Goal: Information Seeking & Learning: Learn about a topic

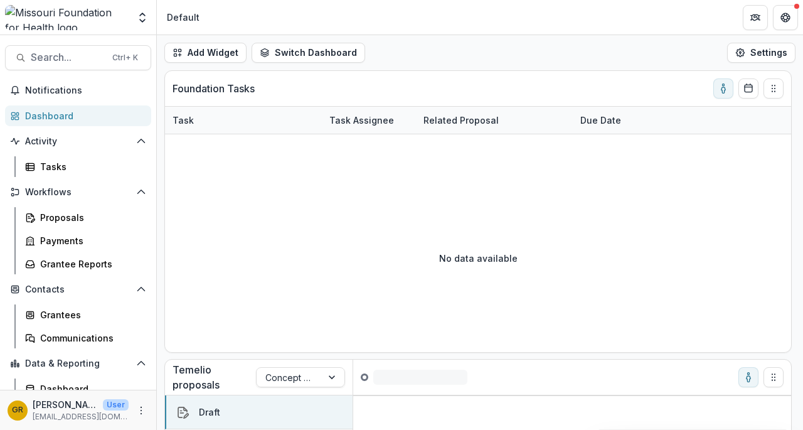
click at [72, 58] on span "Search..." at bounding box center [68, 57] width 74 height 12
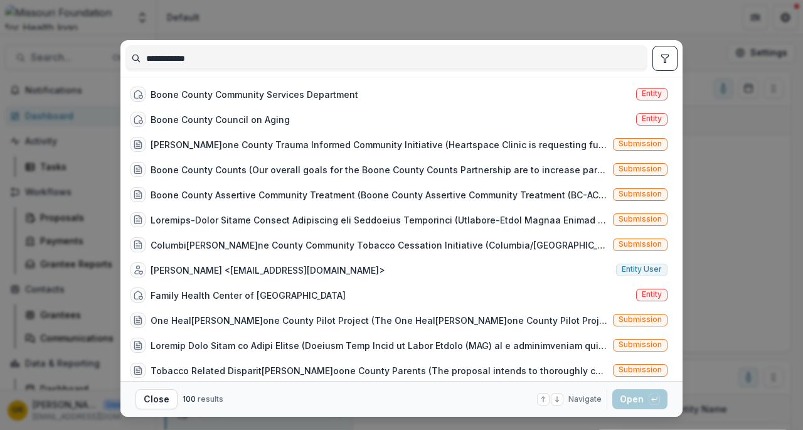
type input "**********"
click at [719, 159] on div "**********" at bounding box center [401, 215] width 803 height 430
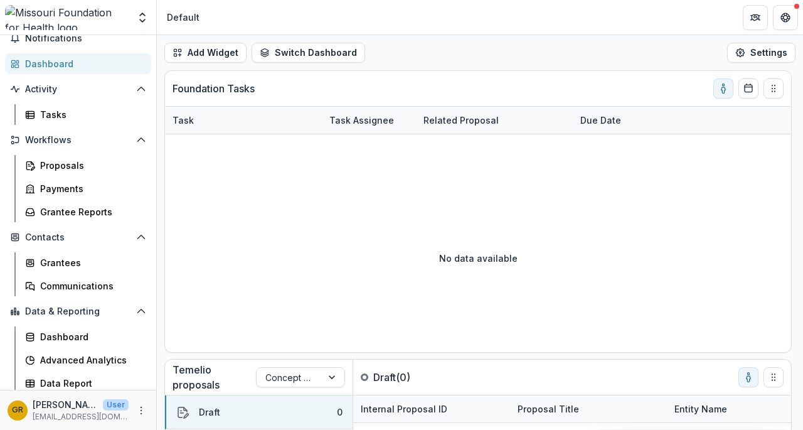
scroll to position [55, 0]
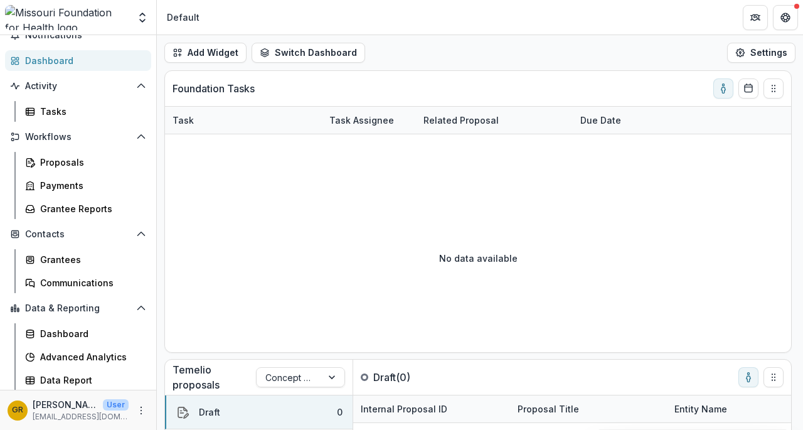
click at [50, 305] on span "Data & Reporting" at bounding box center [78, 308] width 106 height 11
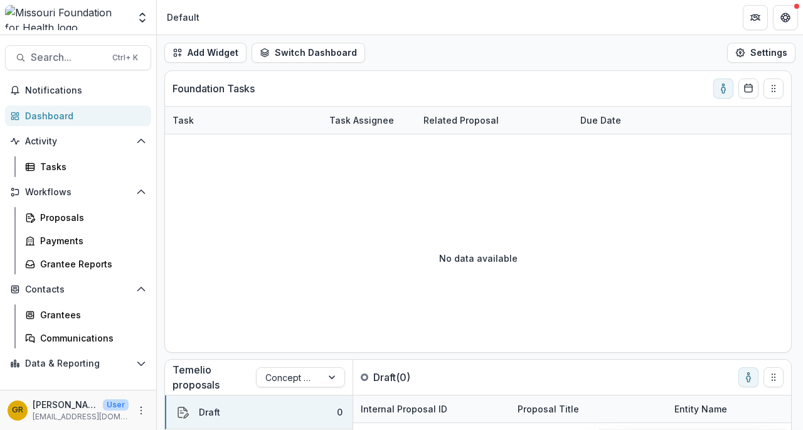
click at [139, 368] on button "Data & Reporting" at bounding box center [78, 363] width 146 height 20
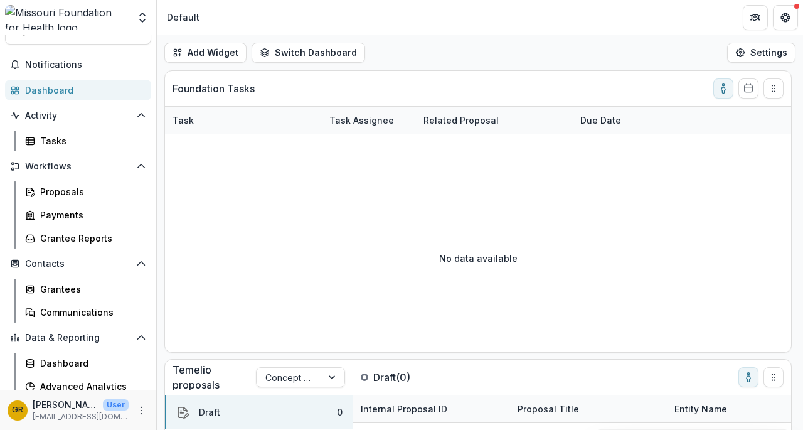
scroll to position [26, 0]
click at [72, 363] on div "Dashboard" at bounding box center [90, 362] width 101 height 13
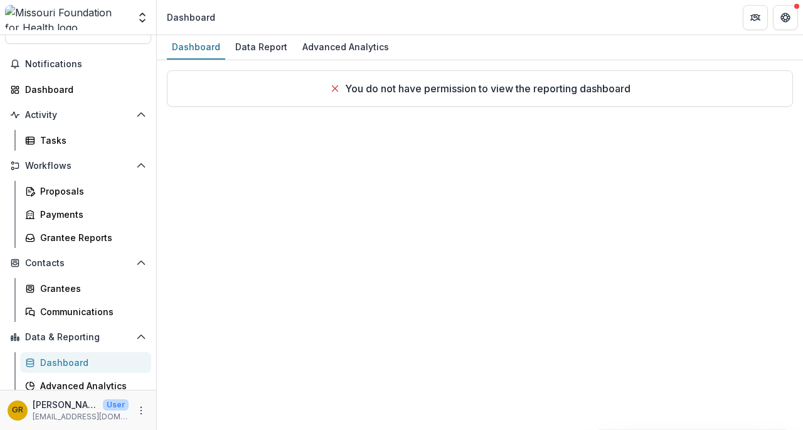
click at [119, 383] on div "Advanced Analytics" at bounding box center [90, 385] width 101 height 13
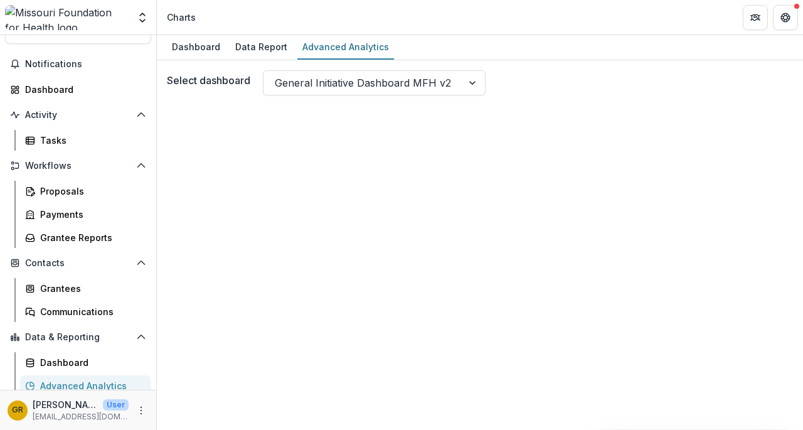
scroll to position [55, 0]
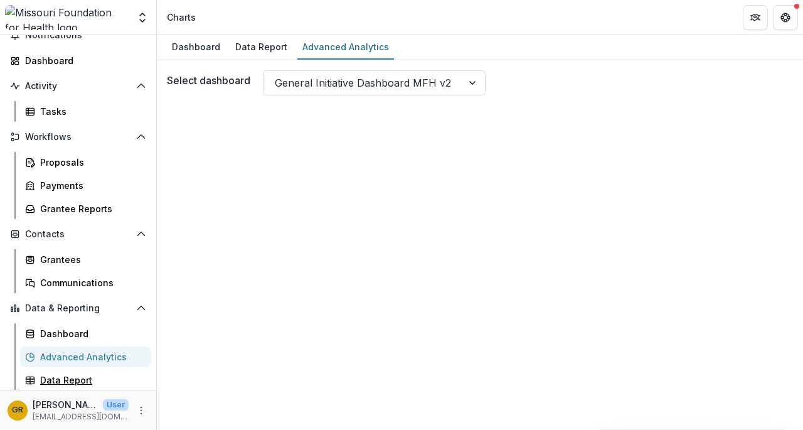
click at [87, 378] on div "Data Report" at bounding box center [90, 379] width 101 height 13
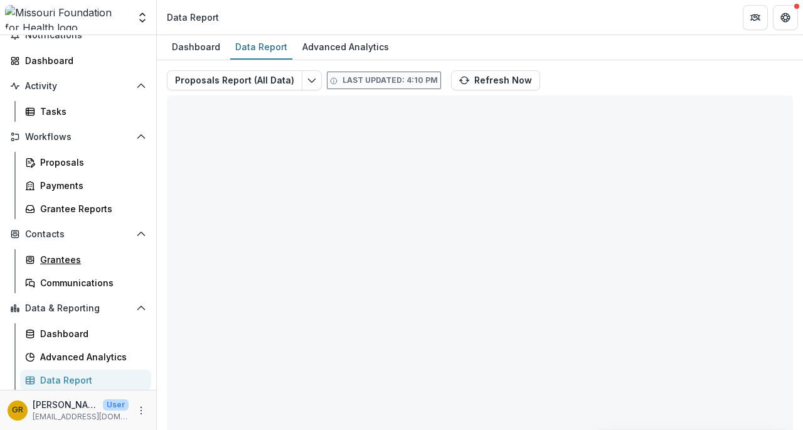
click at [95, 263] on div "Grantees" at bounding box center [90, 259] width 101 height 13
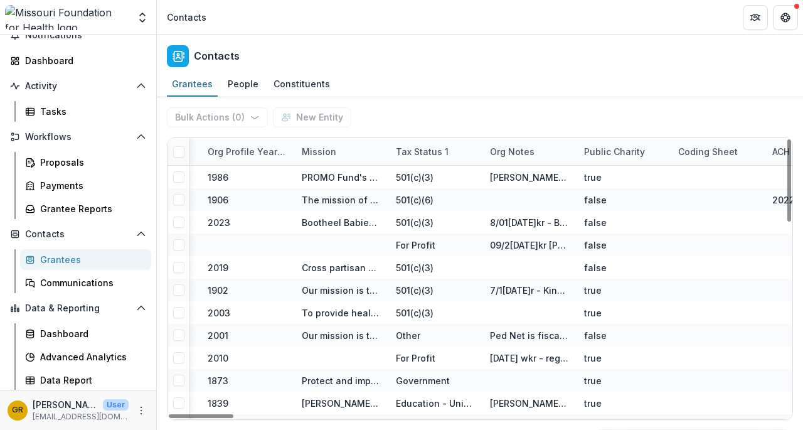
scroll to position [0, 4784]
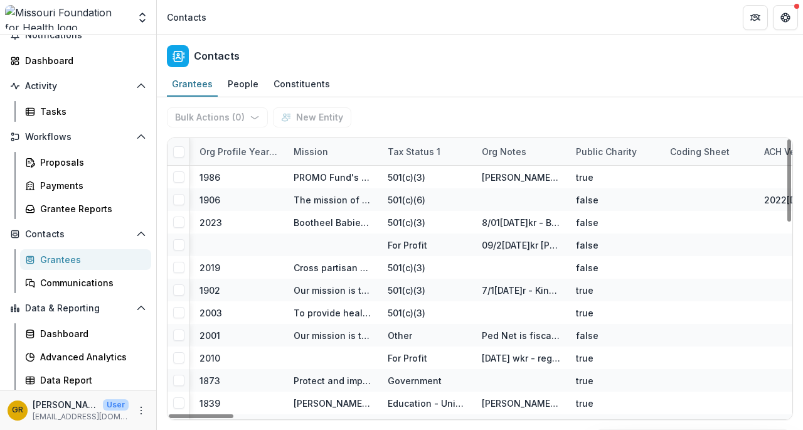
drag, startPoint x: 228, startPoint y: 420, endPoint x: 49, endPoint y: 339, distance: 196.8
click at [169, 414] on div at bounding box center [201, 416] width 65 height 4
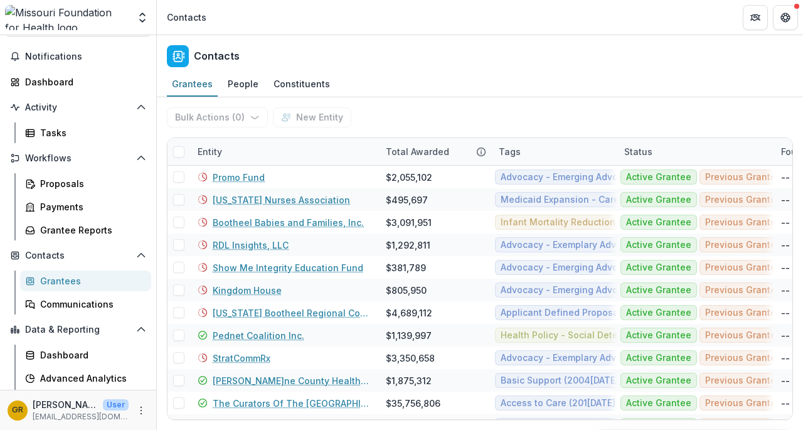
scroll to position [55, 0]
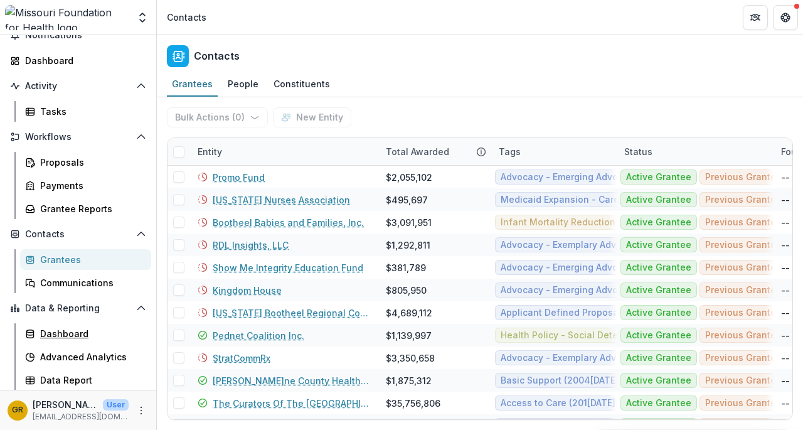
click at [68, 336] on div "Dashboard" at bounding box center [90, 333] width 101 height 13
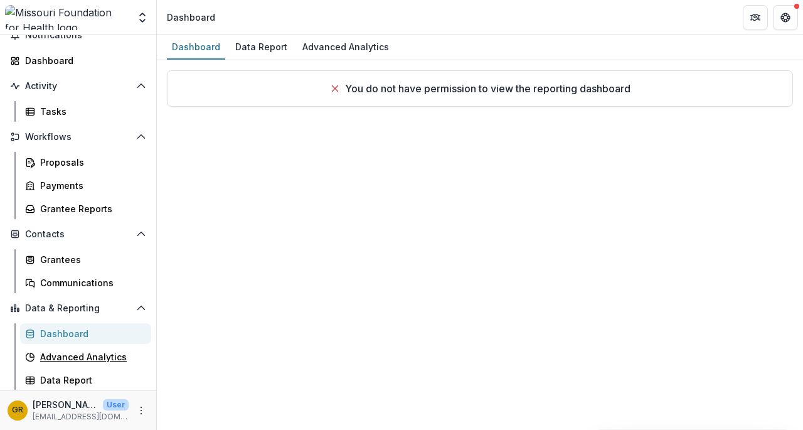
click at [68, 350] on div "Advanced Analytics" at bounding box center [90, 356] width 101 height 13
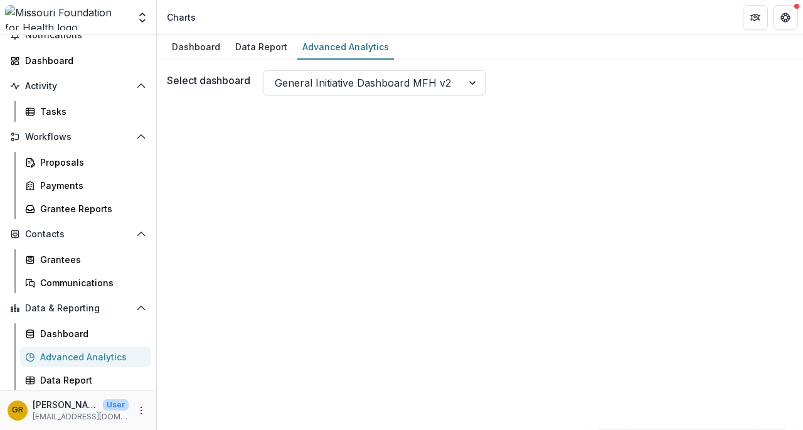
click at [474, 78] on div at bounding box center [473, 83] width 23 height 24
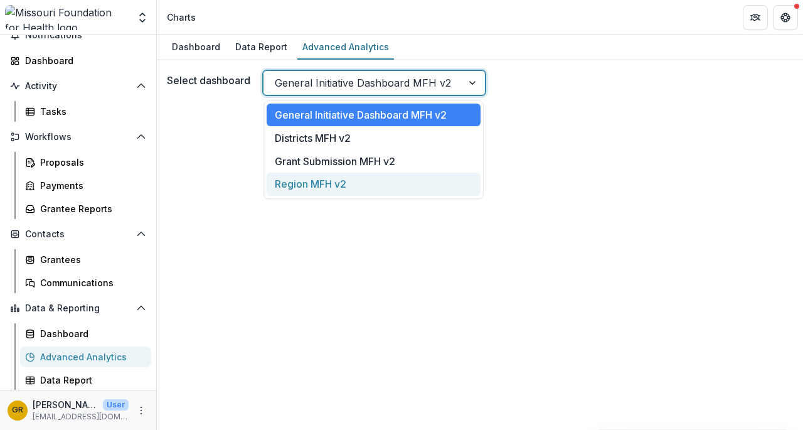
click at [331, 185] on div "Region MFH v2" at bounding box center [374, 183] width 214 height 23
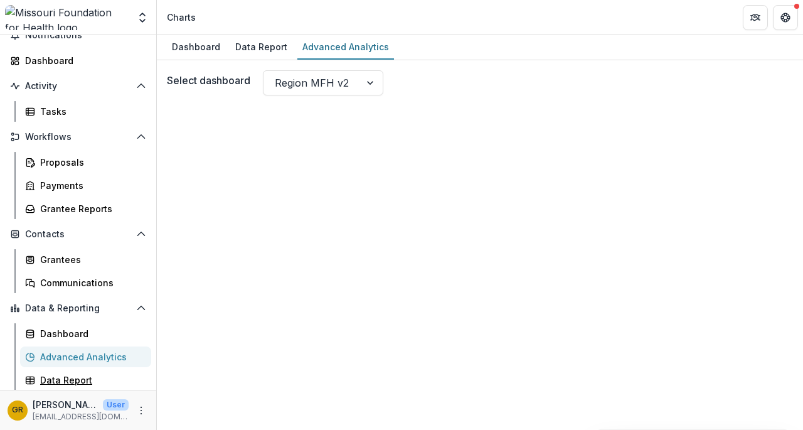
click at [88, 384] on div "Data Report" at bounding box center [90, 379] width 101 height 13
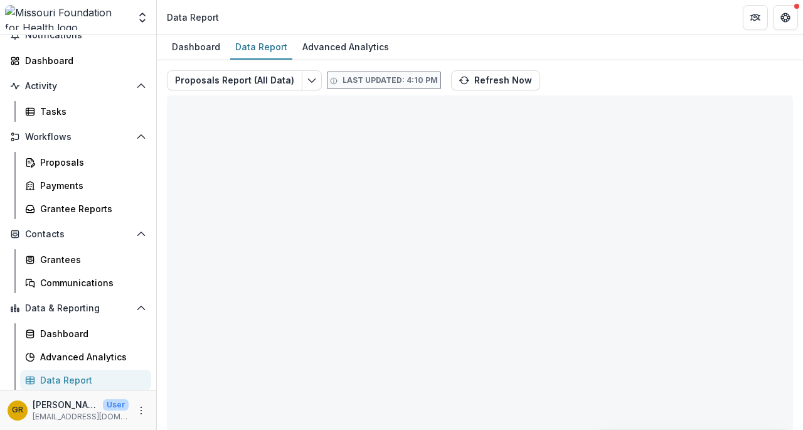
click at [307, 83] on icon "Edit selected report" at bounding box center [312, 80] width 10 height 10
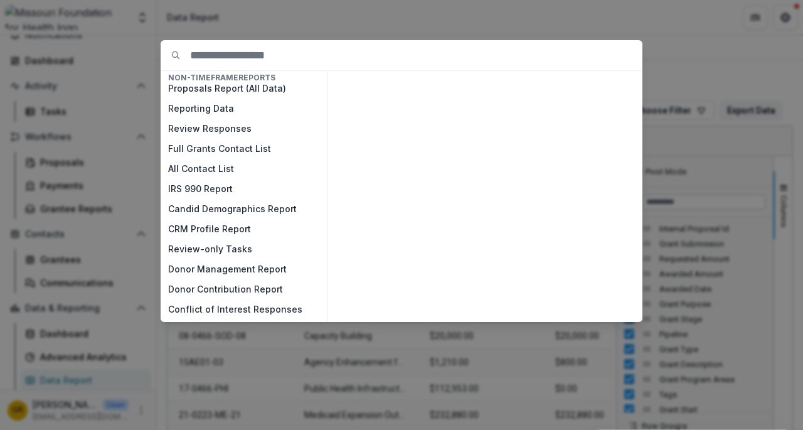
scroll to position [0, 0]
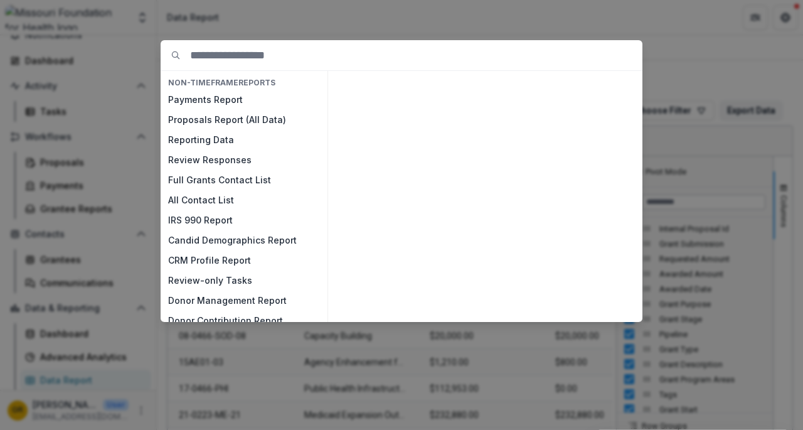
click at [410, 11] on div "NON-TIMEFRAME Reports Payments Report Proposals Report (All Data) Reporting Dat…" at bounding box center [401, 215] width 803 height 430
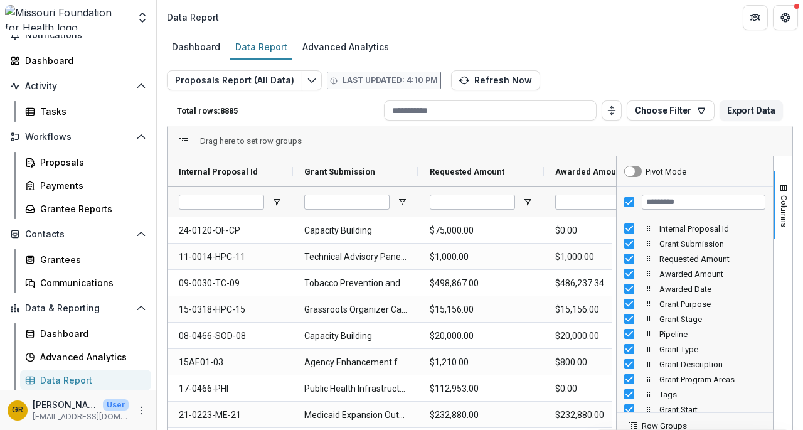
click at [659, 79] on div "Proposals Report (All Data) Last updated: 4:10 PM Refresh Now Total rows: 8885 …" at bounding box center [480, 302] width 626 height 464
click at [73, 258] on div "Grantees" at bounding box center [90, 259] width 101 height 13
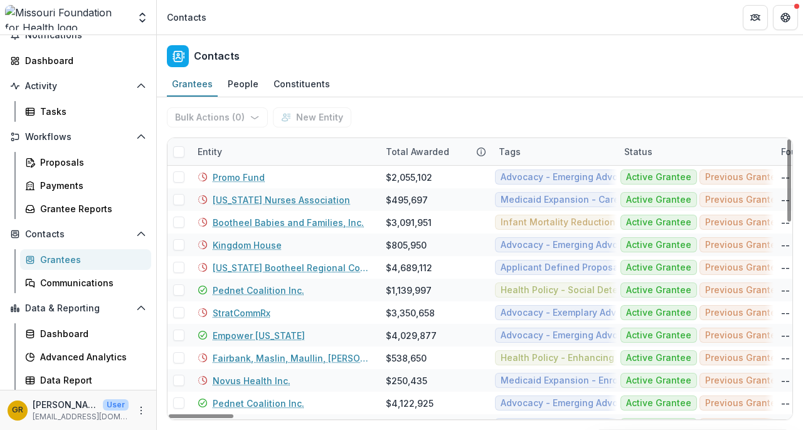
drag, startPoint x: 228, startPoint y: 418, endPoint x: 0, endPoint y: 203, distance: 313.2
click at [169, 414] on div at bounding box center [201, 416] width 65 height 4
click at [77, 375] on div "Data Report" at bounding box center [90, 379] width 101 height 13
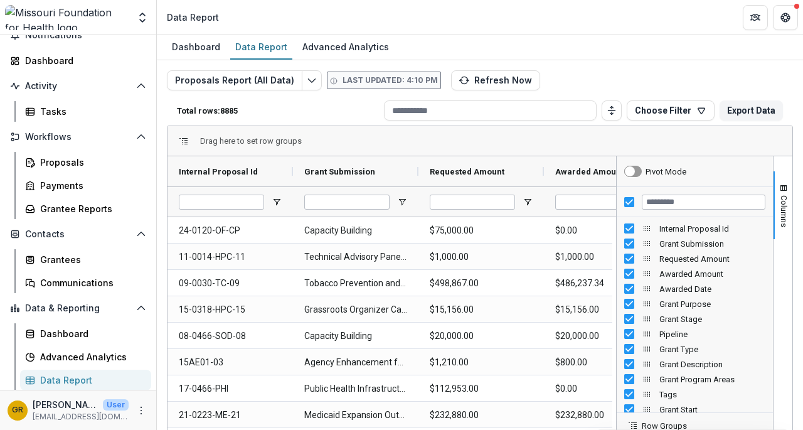
click at [307, 80] on icon "Edit selected report" at bounding box center [312, 80] width 10 height 10
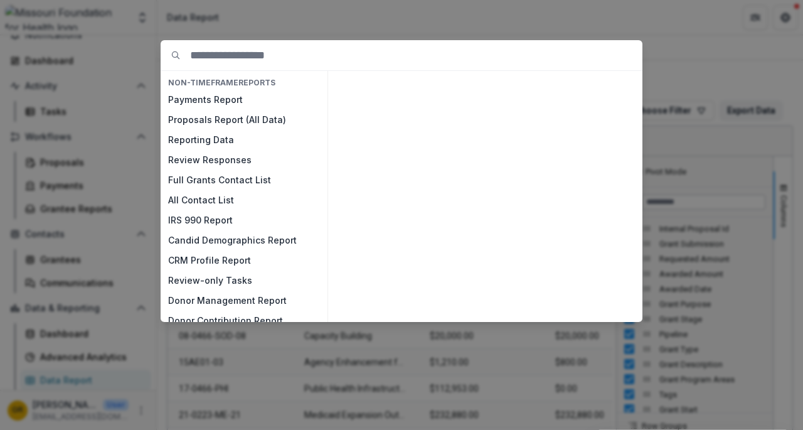
click at [252, 183] on button "Full Grants Contact List" at bounding box center [244, 180] width 167 height 20
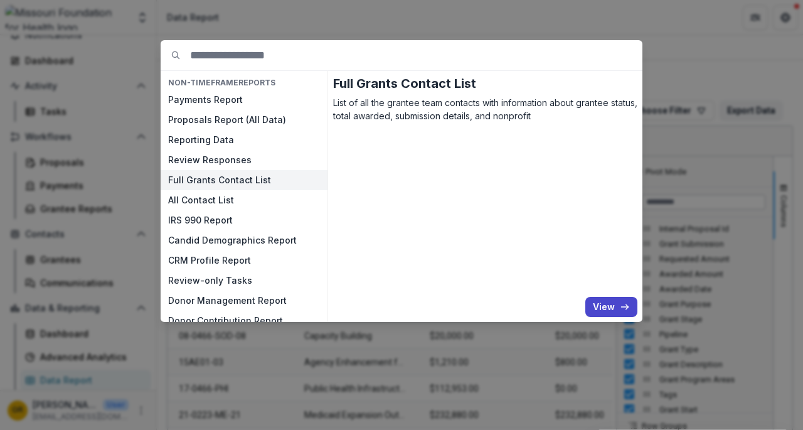
click at [385, 24] on div "NON-TIMEFRAME Reports Payments Report Proposals Report (All Data) Reporting Dat…" at bounding box center [401, 215] width 803 height 430
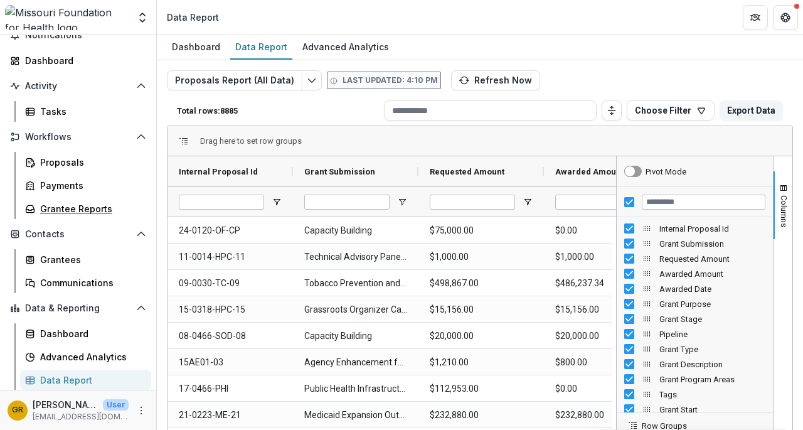
click at [100, 206] on div "Grantee Reports" at bounding box center [90, 208] width 101 height 13
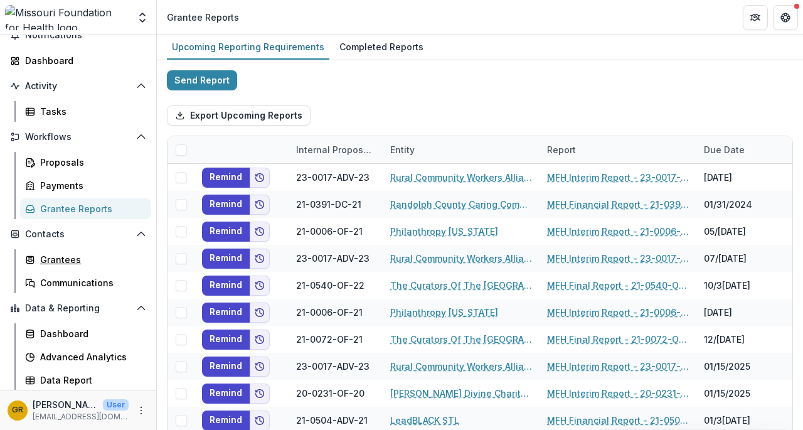
click at [85, 262] on div "Grantees" at bounding box center [90, 259] width 101 height 13
